Goal: Information Seeking & Learning: Learn about a topic

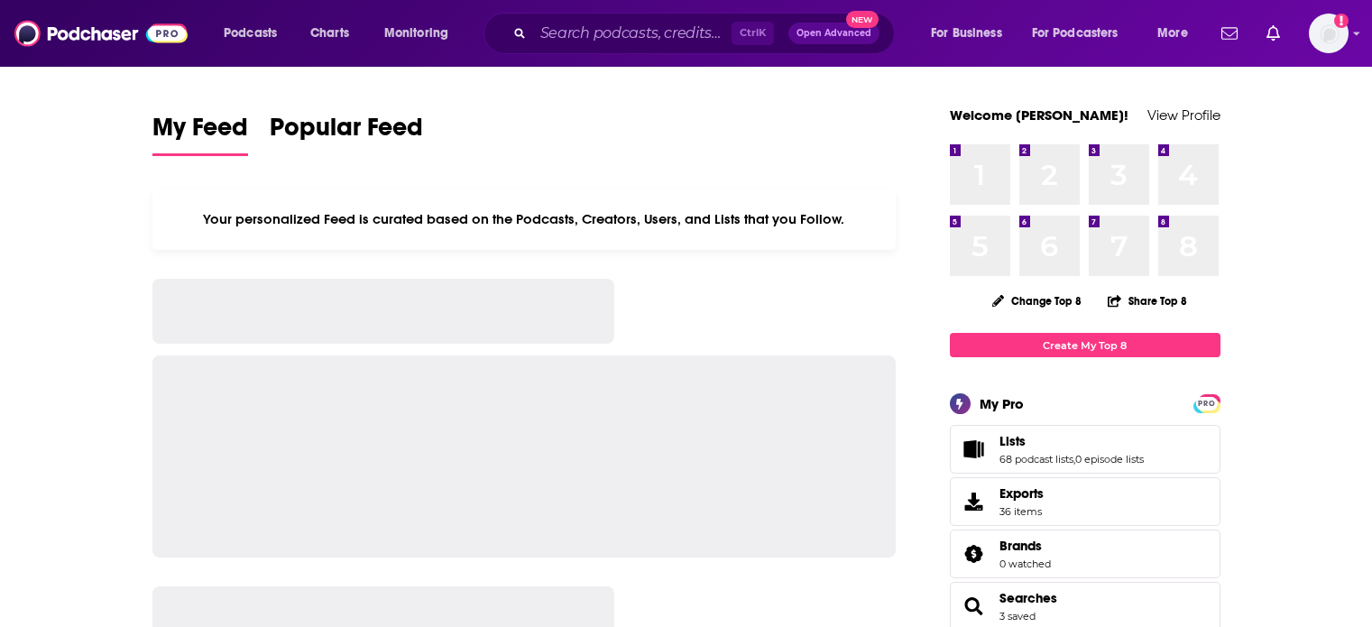
click at [578, 6] on div "Podcasts Charts Monitoring Ctrl K Open Advanced New For Business For Podcasters…" at bounding box center [686, 33] width 1372 height 67
click at [588, 42] on input "Search podcasts, credits, & more..." at bounding box center [632, 33] width 198 height 29
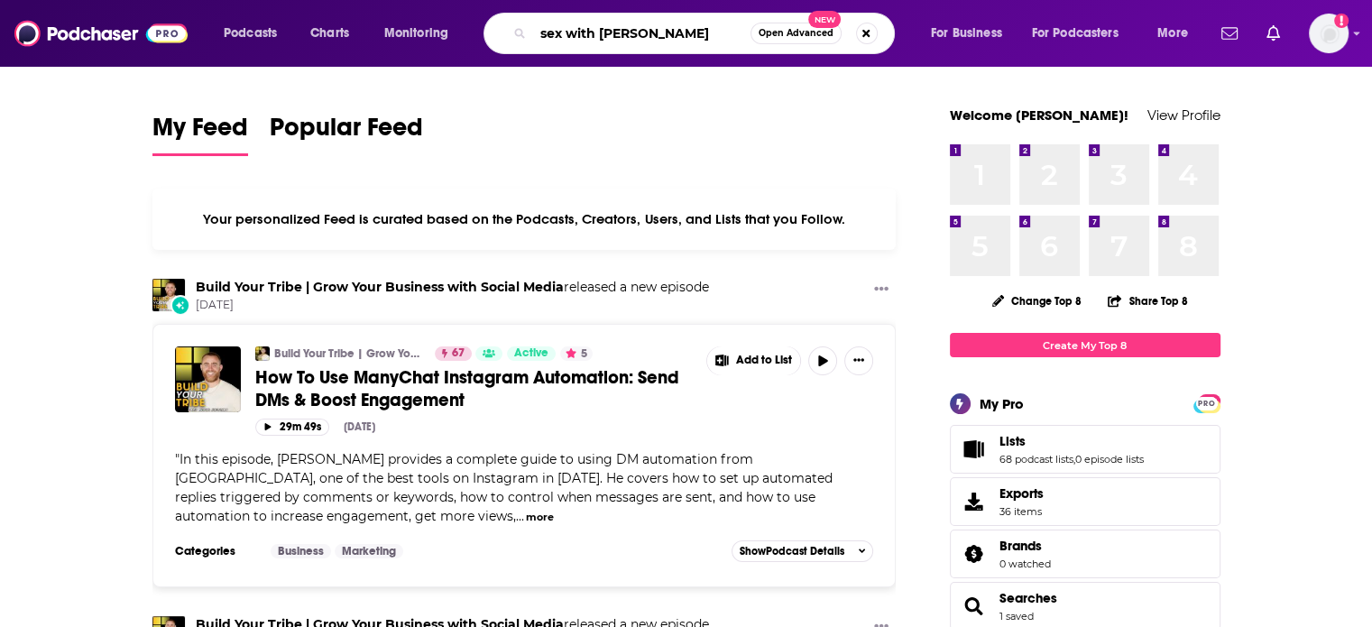
type input "sex with [PERSON_NAME]"
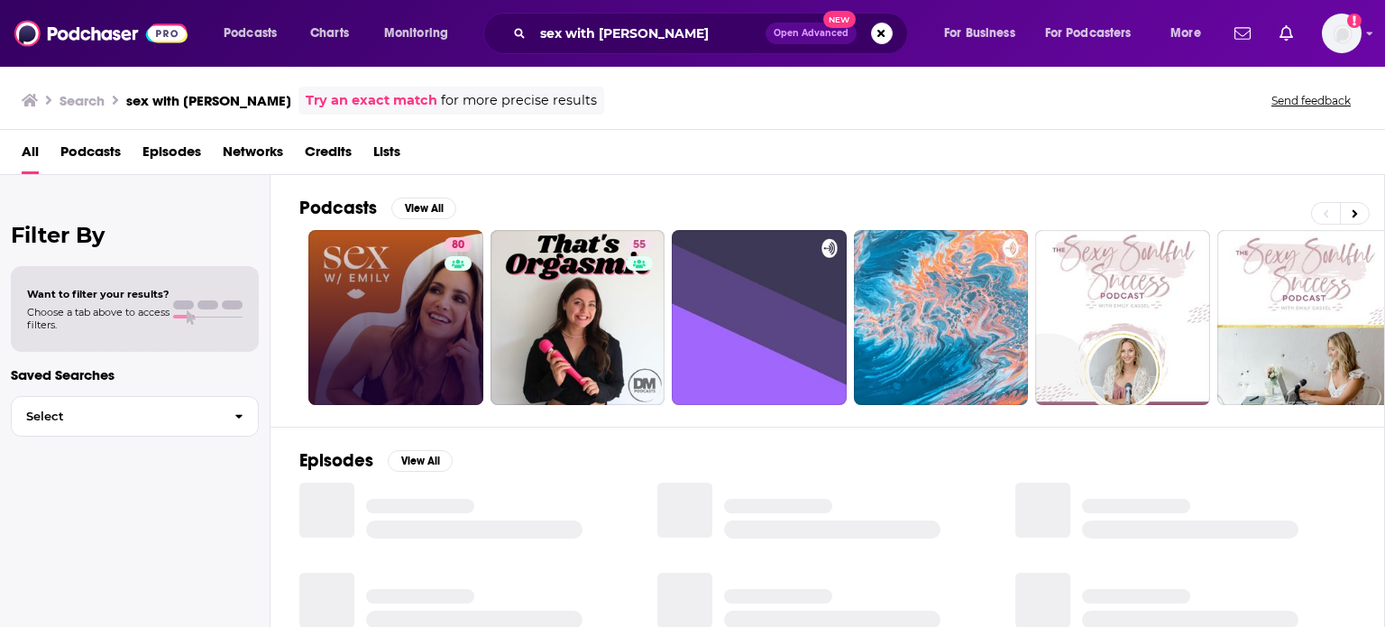
click at [392, 310] on link "80" at bounding box center [395, 317] width 175 height 175
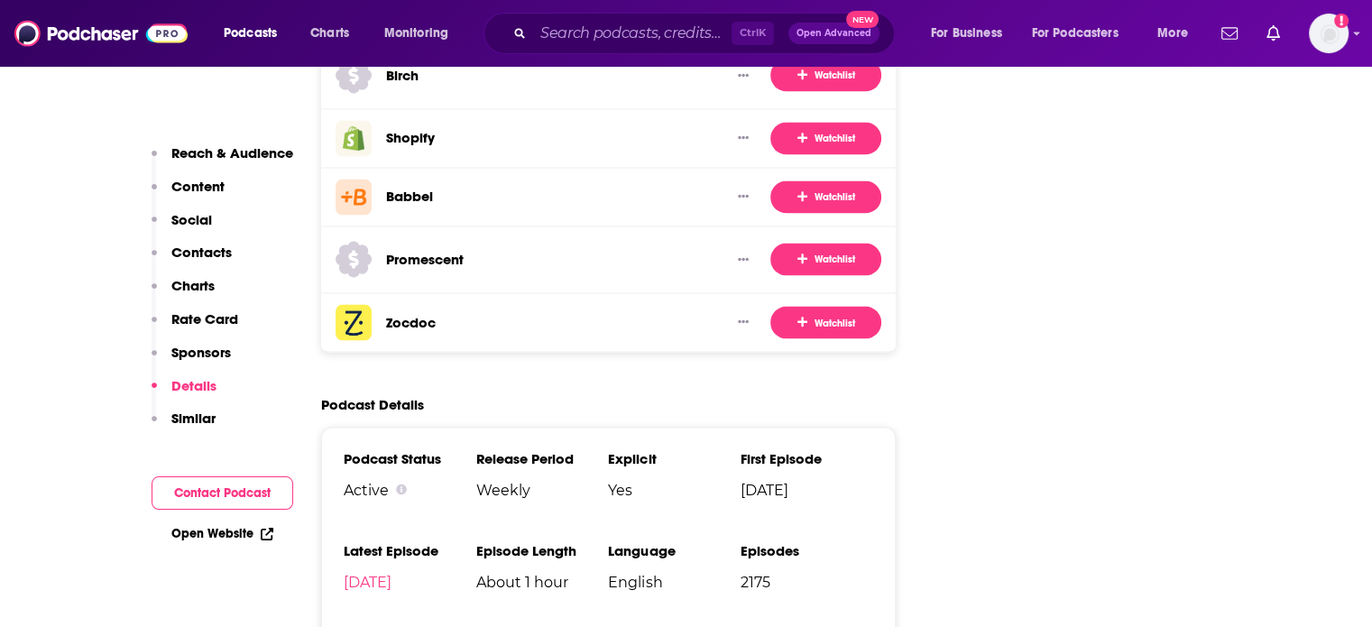
scroll to position [3427, 0]
